Goal: Transaction & Acquisition: Purchase product/service

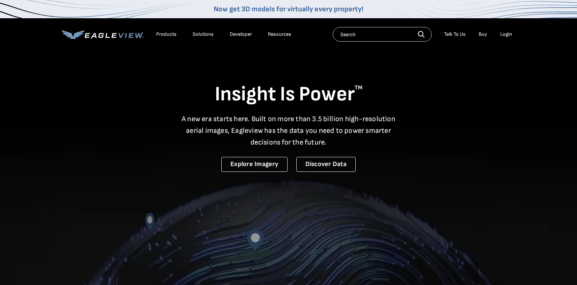
click at [505, 34] on div "Login" at bounding box center [507, 34] width 12 height 7
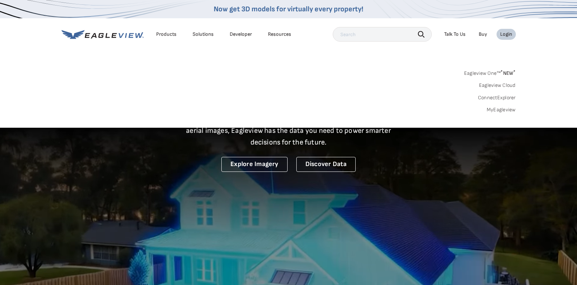
click at [508, 111] on link "MyEagleview" at bounding box center [501, 109] width 29 height 7
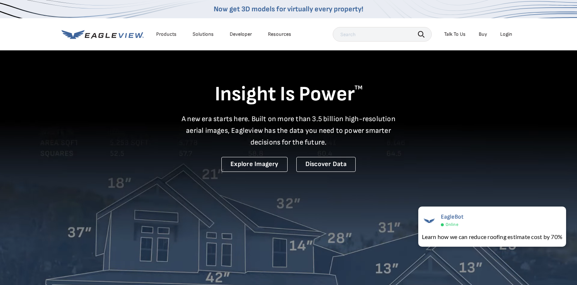
click at [507, 33] on div "Login" at bounding box center [507, 34] width 12 height 7
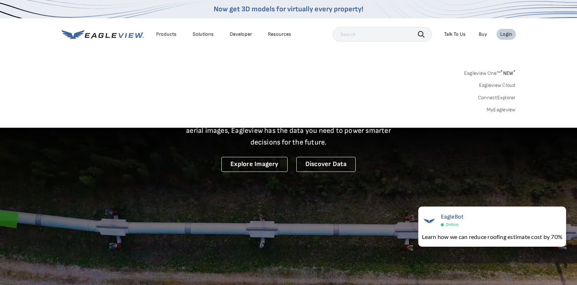
click at [169, 34] on div "Products" at bounding box center [166, 34] width 20 height 7
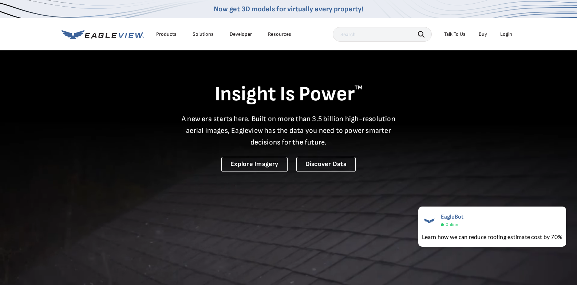
click at [506, 35] on div "Login" at bounding box center [507, 34] width 12 height 7
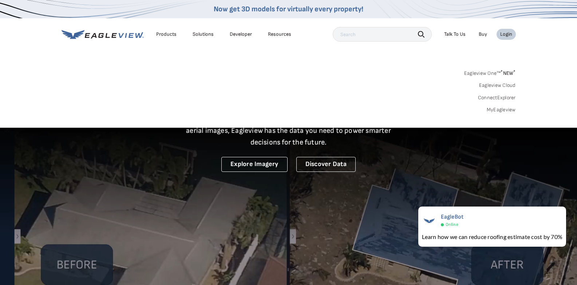
click at [504, 109] on link "MyEagleview" at bounding box center [501, 109] width 29 height 7
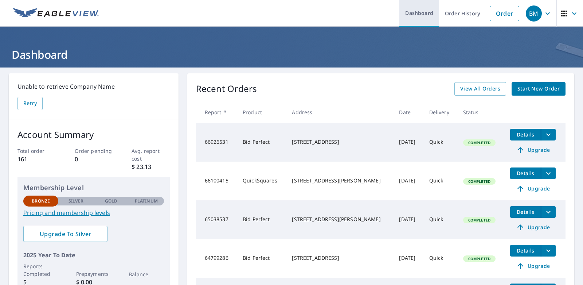
click at [412, 14] on link "Dashboard" at bounding box center [419, 13] width 40 height 27
click at [414, 12] on link "Dashboard" at bounding box center [419, 13] width 40 height 27
click at [503, 15] on link "Order" at bounding box center [505, 13] width 30 height 15
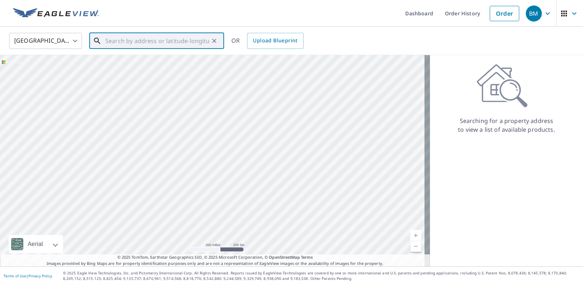
click at [116, 42] on input "text" at bounding box center [157, 41] width 104 height 20
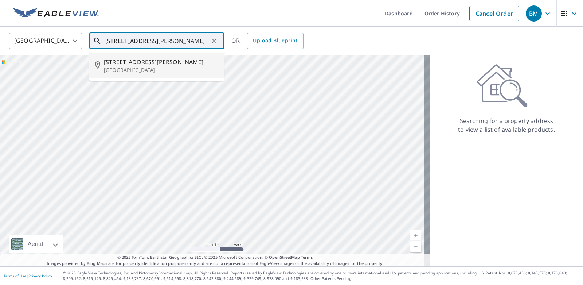
click at [129, 63] on span "248 Kennedy St" at bounding box center [161, 62] width 114 height 9
type input "248 Kennedy St Louisville, OH 44641"
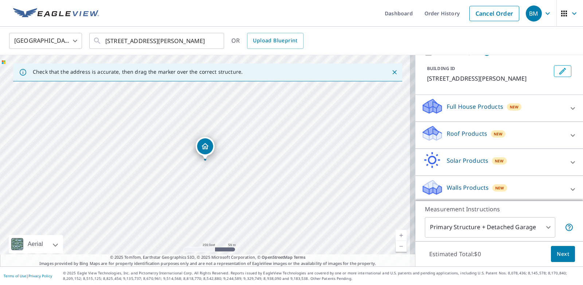
scroll to position [38, 0]
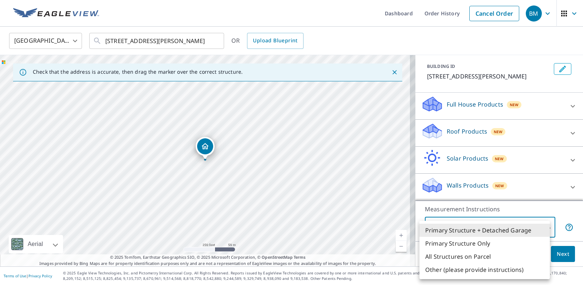
click at [543, 228] on body "BM BM Dashboard Order History Cancel Order BM United States US ​ 248 Kennedy St…" at bounding box center [291, 142] width 583 height 285
click at [459, 242] on li "Primary Structure Only" at bounding box center [484, 242] width 130 height 13
type input "2"
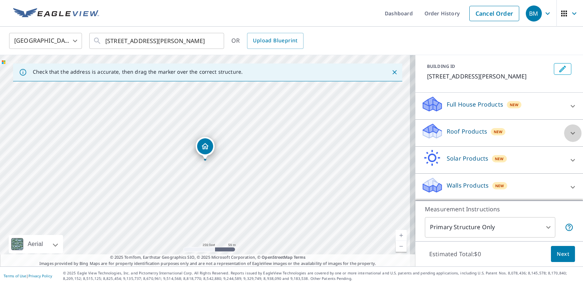
click at [570, 132] on icon at bounding box center [572, 133] width 4 height 3
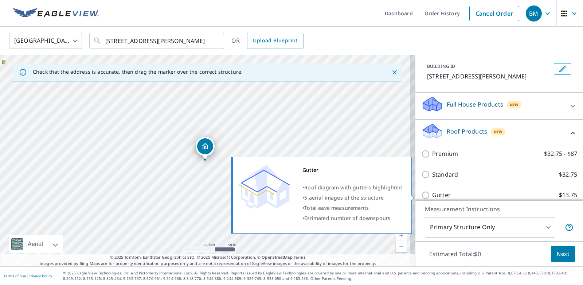
click at [421, 194] on input "Gutter $13.75" at bounding box center [426, 195] width 11 height 9
checkbox input "true"
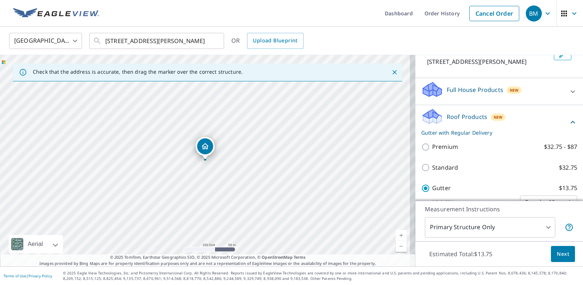
scroll to position [86, 0]
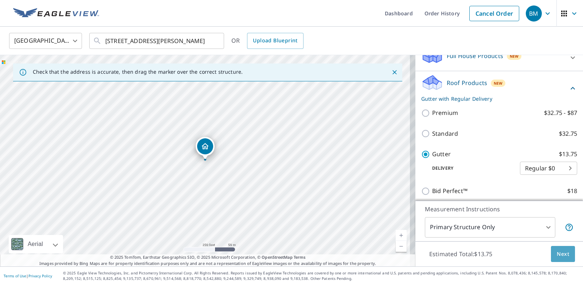
click at [560, 255] on span "Next" at bounding box center [563, 253] width 12 height 9
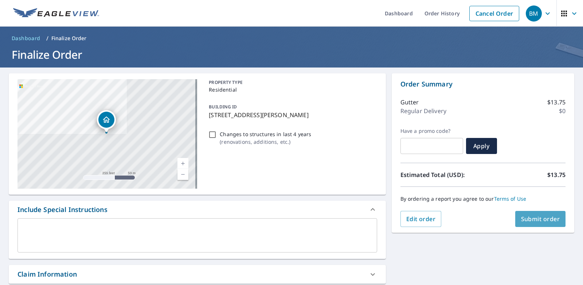
click at [530, 220] on span "Submit order" at bounding box center [540, 219] width 39 height 8
checkbox input "true"
